Goal: Communication & Community: Answer question/provide support

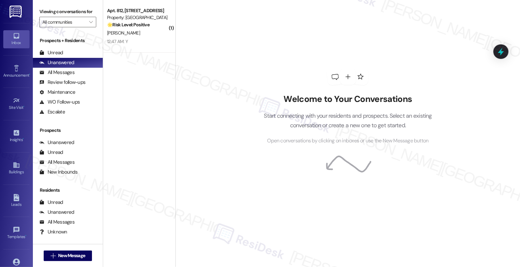
click at [145, 18] on div "Property: [GEOGRAPHIC_DATA]" at bounding box center [137, 17] width 61 height 7
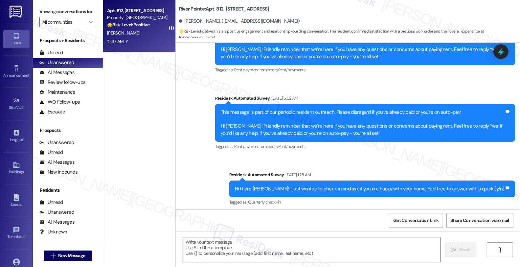
type textarea "Fetching suggested responses. Please feel free to read through the conversation…"
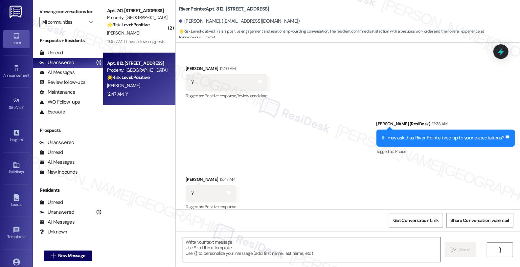
scroll to position [0, 0]
click at [241, 251] on textarea at bounding box center [311, 249] width 257 height 25
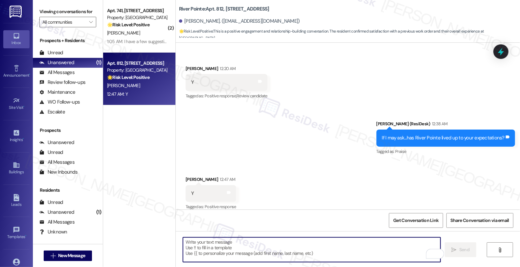
click at [254, 249] on textarea "To enrich screen reader interactions, please activate Accessibility in Grammarl…" at bounding box center [311, 249] width 257 height 25
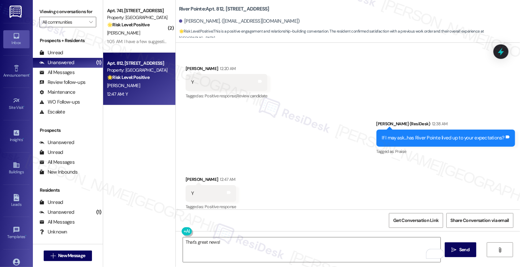
click at [300, 165] on div "Received via SMS [PERSON_NAME] 12:47 AM Y Tags and notes Tagged as: Positive re…" at bounding box center [348, 189] width 344 height 56
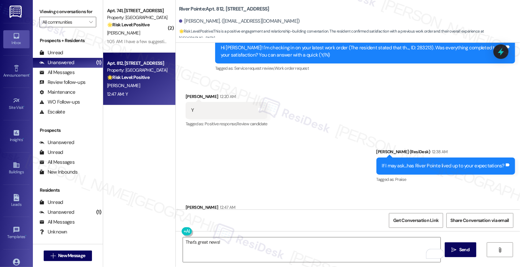
scroll to position [1118, 0]
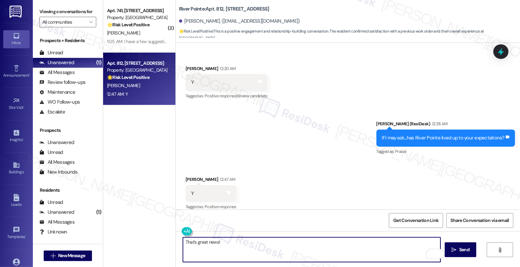
click at [286, 242] on textarea "That's great news!" at bounding box center [311, 249] width 257 height 25
paste textarea "Can I ask a quick favor...would you mind sharing your positive experience by wr…"
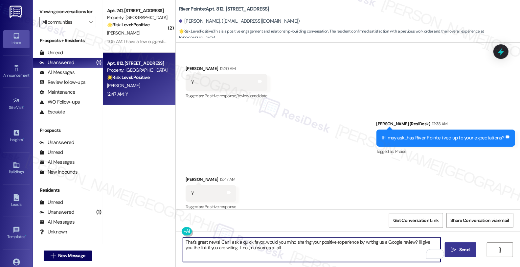
type textarea "That's great news! Can I ask a quick favor...would you mind sharing your positi…"
click at [456, 247] on icon "" at bounding box center [454, 249] width 5 height 5
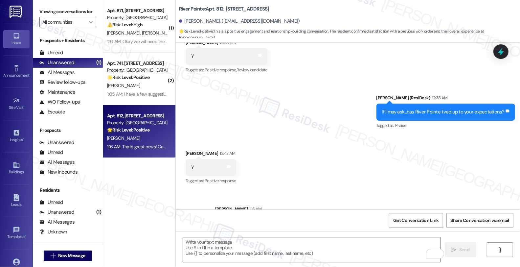
scroll to position [1171, 0]
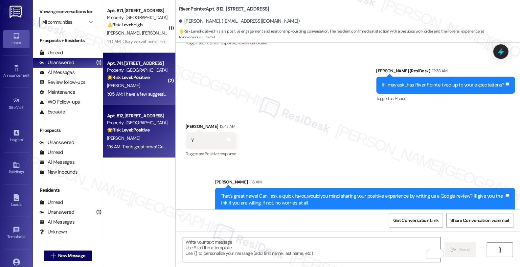
click at [136, 82] on div "[PERSON_NAME]" at bounding box center [137, 85] width 62 height 8
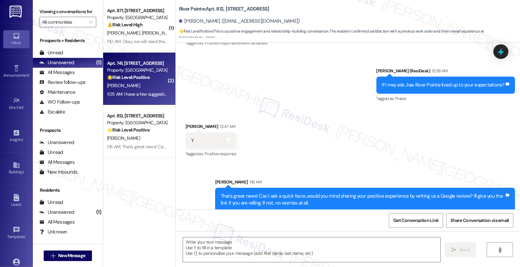
type textarea "Fetching suggested responses. Please feel free to read through the conversation…"
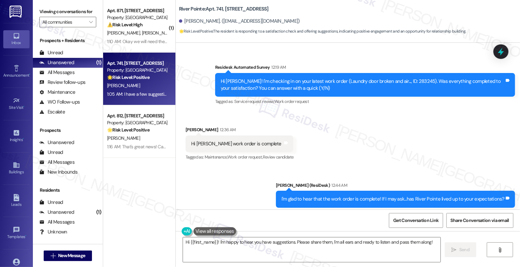
scroll to position [2061, 0]
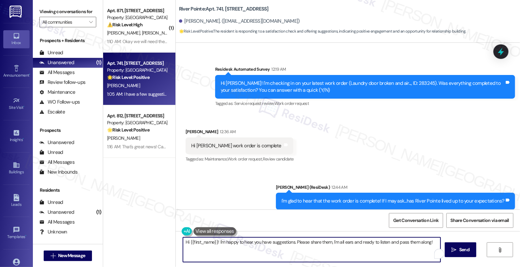
drag, startPoint x: 211, startPoint y: 241, endPoint x: 149, endPoint y: 240, distance: 62.1
click at [149, 240] on div "( 1 ) Apt. [STREET_ADDRESS] Property: River Pointe ⚠️ Risk Level: High The resi…" at bounding box center [311, 133] width 417 height 267
drag, startPoint x: 349, startPoint y: 242, endPoint x: 389, endPoint y: 242, distance: 39.1
click at [389, 242] on textarea "I'm happy to hear you have suggestions. Please share them, I'm all ears and rea…" at bounding box center [311, 249] width 257 height 25
type textarea "I'm happy to hear you have suggestions. Please share them, I'm all ears and rea…"
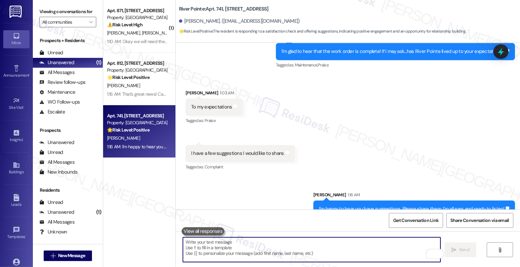
scroll to position [2217, 0]
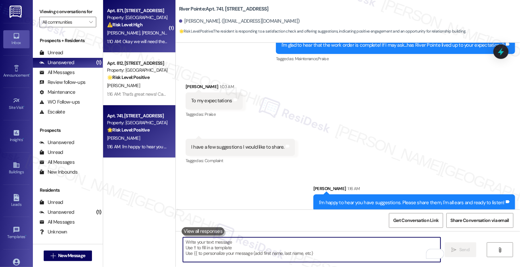
click at [138, 22] on strong "⚠️ Risk Level: High" at bounding box center [124, 25] width 35 height 6
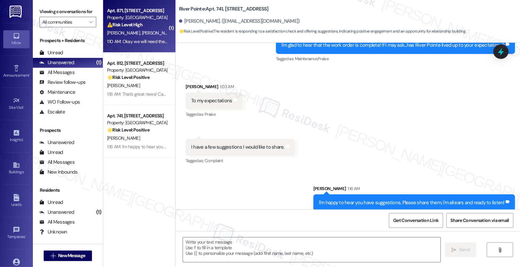
type textarea "Fetching suggested responses. Please feel free to read through the conversation…"
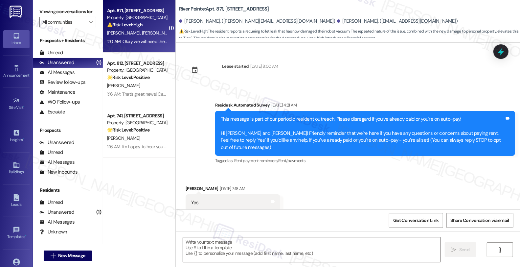
scroll to position [3839, 0]
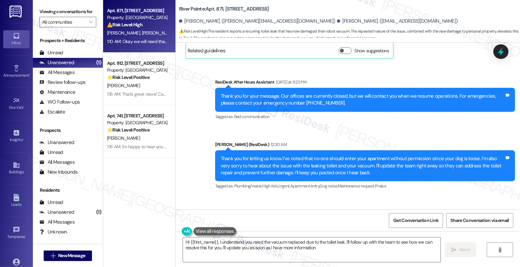
type textarea "Hi {{first_name}}, I understand you need the vacuum replaced due to the toilet …"
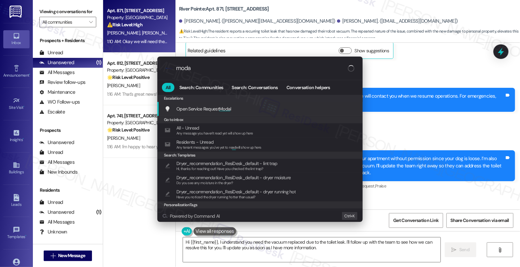
type input "modal"
